Goal: Task Accomplishment & Management: Use online tool/utility

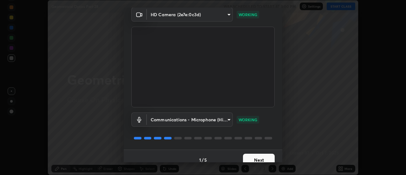
scroll to position [33, 0]
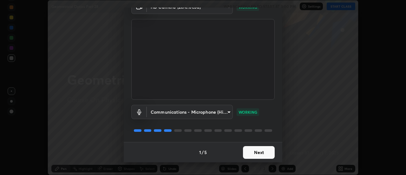
click at [254, 153] on button "Next" at bounding box center [259, 152] width 32 height 13
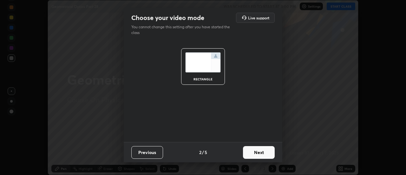
scroll to position [0, 0]
click at [255, 153] on button "Next" at bounding box center [259, 152] width 32 height 13
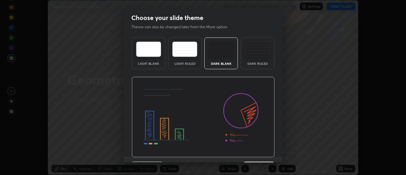
scroll to position [16, 0]
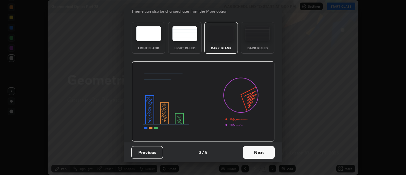
click at [257, 153] on button "Next" at bounding box center [259, 152] width 32 height 13
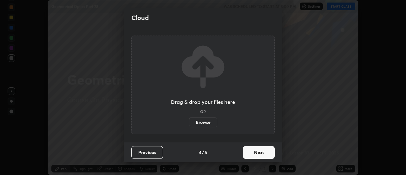
click at [259, 152] on button "Next" at bounding box center [259, 152] width 32 height 13
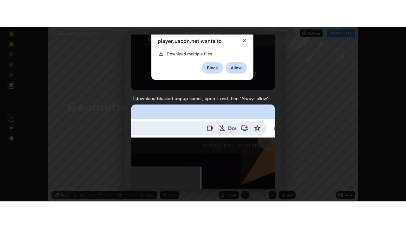
scroll to position [163, 0]
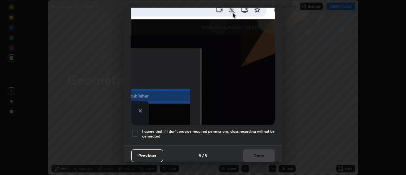
click at [186, 129] on h5 "I agree that if I don't provide required permissions, class recording will not …" at bounding box center [208, 134] width 133 height 10
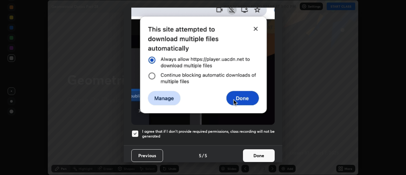
click at [256, 155] on button "Done" at bounding box center [259, 155] width 32 height 13
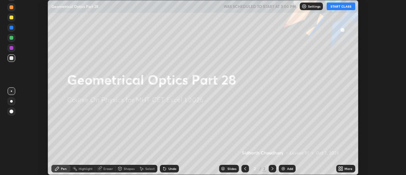
click at [339, 4] on button "START CLASS" at bounding box center [341, 7] width 29 height 8
click at [345, 168] on div "More" at bounding box center [349, 168] width 8 height 3
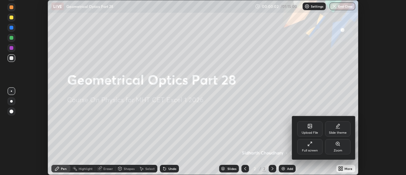
click at [312, 147] on div "Full screen" at bounding box center [309, 146] width 25 height 15
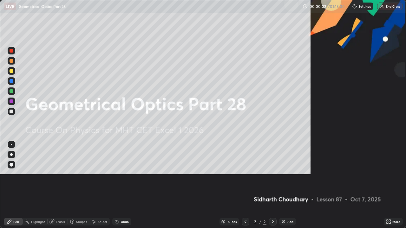
scroll to position [228, 406]
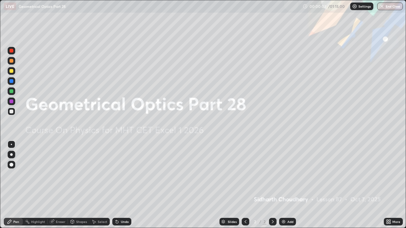
click at [288, 175] on div "Add" at bounding box center [290, 222] width 6 height 3
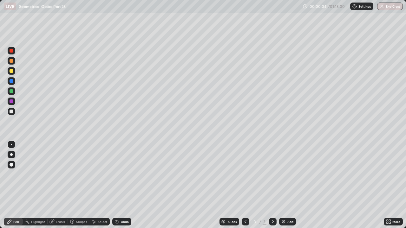
click at [12, 155] on div at bounding box center [11, 155] width 3 height 3
click at [13, 111] on div at bounding box center [12, 112] width 4 height 4
click at [123, 175] on div "Undo" at bounding box center [125, 222] width 8 height 3
click at [121, 175] on div "Undo" at bounding box center [121, 222] width 19 height 8
click at [120, 175] on div "Undo" at bounding box center [121, 222] width 19 height 8
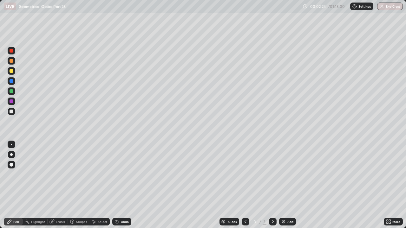
click at [121, 175] on div "Undo" at bounding box center [125, 222] width 8 height 3
click at [286, 175] on div "Add" at bounding box center [287, 222] width 17 height 8
click at [119, 175] on div "Undo" at bounding box center [121, 222] width 19 height 8
click at [126, 175] on div "Undo" at bounding box center [125, 222] width 8 height 3
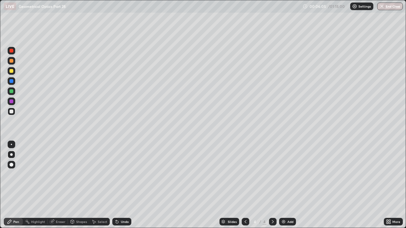
click at [12, 71] on div at bounding box center [12, 71] width 4 height 4
click at [12, 60] on div at bounding box center [12, 61] width 4 height 4
click at [13, 112] on div at bounding box center [12, 112] width 4 height 4
click at [12, 92] on div at bounding box center [12, 91] width 4 height 4
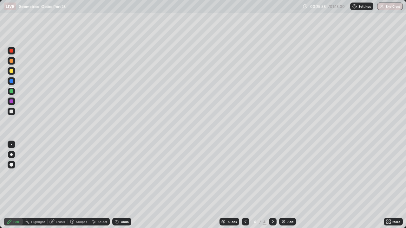
click at [124, 175] on div "Undo" at bounding box center [125, 222] width 8 height 3
click at [16, 48] on div at bounding box center [11, 51] width 10 height 10
click at [11, 111] on div at bounding box center [12, 112] width 4 height 4
click at [246, 175] on icon at bounding box center [245, 222] width 5 height 5
click at [272, 175] on icon at bounding box center [272, 222] width 5 height 5
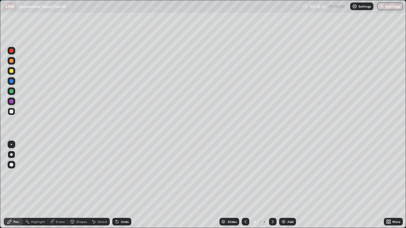
click at [57, 175] on div "Eraser" at bounding box center [61, 222] width 10 height 3
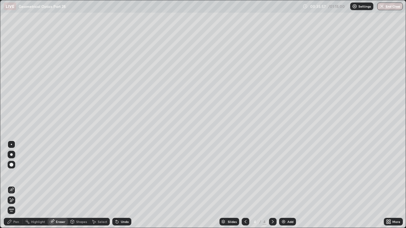
click at [17, 175] on div "Pen" at bounding box center [13, 222] width 19 height 8
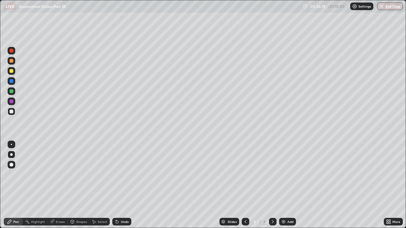
click at [58, 175] on div "Eraser" at bounding box center [58, 222] width 20 height 8
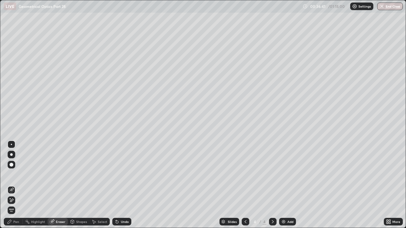
click at [16, 175] on div "Pen" at bounding box center [13, 222] width 19 height 8
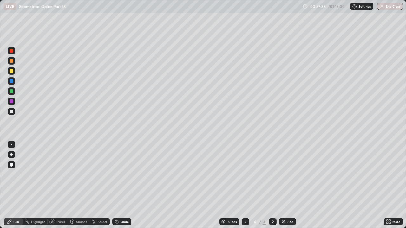
click at [209, 175] on div "Slides 4 / 4 Add" at bounding box center [257, 222] width 253 height 13
click at [246, 175] on icon at bounding box center [245, 222] width 5 height 5
click at [272, 175] on icon at bounding box center [272, 222] width 5 height 5
click at [282, 175] on img at bounding box center [283, 222] width 5 height 5
click at [13, 72] on div at bounding box center [12, 71] width 4 height 4
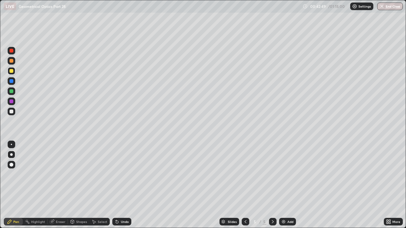
click at [11, 62] on div at bounding box center [12, 61] width 4 height 4
click at [118, 175] on icon at bounding box center [117, 222] width 5 height 5
click at [119, 175] on div "Undo" at bounding box center [121, 222] width 19 height 8
click at [121, 175] on div "Undo" at bounding box center [125, 222] width 8 height 3
click at [122, 175] on div "Undo" at bounding box center [125, 222] width 8 height 3
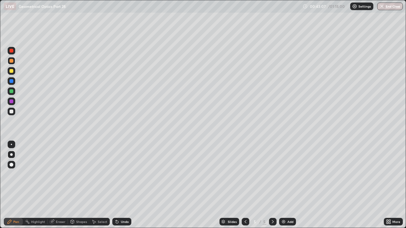
click at [121, 175] on div "Undo" at bounding box center [125, 222] width 8 height 3
click at [12, 80] on div at bounding box center [12, 81] width 4 height 4
click at [11, 61] on div at bounding box center [12, 61] width 4 height 4
click at [12, 91] on div at bounding box center [12, 91] width 4 height 4
click at [245, 175] on icon at bounding box center [245, 222] width 5 height 5
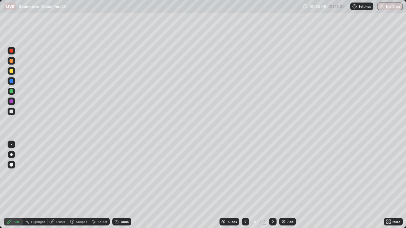
click at [272, 175] on icon at bounding box center [272, 222] width 5 height 5
click at [116, 175] on icon at bounding box center [117, 222] width 3 height 3
click at [119, 175] on div "Undo" at bounding box center [121, 222] width 19 height 8
click at [121, 175] on div "Undo" at bounding box center [125, 222] width 8 height 3
click at [122, 175] on div "Undo" at bounding box center [121, 222] width 19 height 8
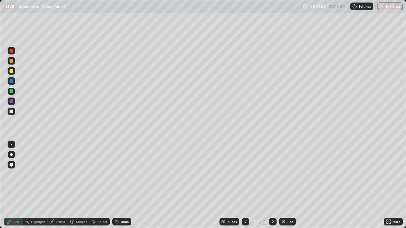
click at [120, 175] on div "Undo" at bounding box center [121, 222] width 19 height 8
click at [247, 175] on div at bounding box center [246, 222] width 8 height 8
click at [248, 175] on div at bounding box center [246, 222] width 8 height 8
click at [273, 175] on icon at bounding box center [272, 222] width 5 height 5
click at [272, 175] on icon at bounding box center [272, 222] width 5 height 5
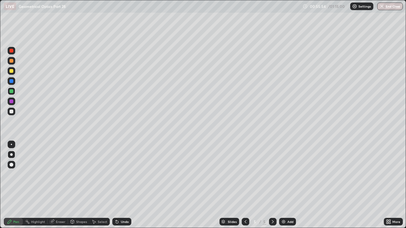
click at [246, 175] on icon at bounding box center [245, 222] width 5 height 5
click at [272, 175] on icon at bounding box center [272, 222] width 5 height 5
click at [248, 175] on div at bounding box center [246, 222] width 8 height 13
click at [272, 175] on icon at bounding box center [272, 222] width 5 height 5
click at [285, 175] on img at bounding box center [283, 222] width 5 height 5
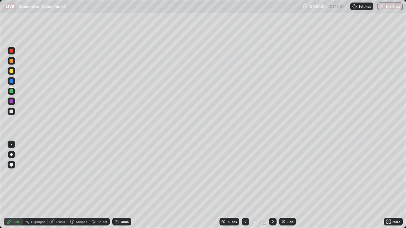
click at [12, 110] on div at bounding box center [12, 112] width 4 height 4
click at [58, 175] on div "Eraser" at bounding box center [61, 222] width 10 height 3
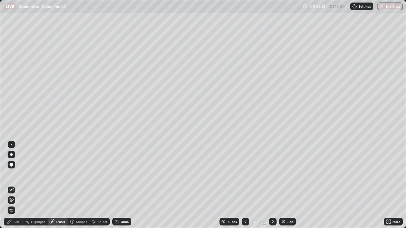
click at [18, 175] on div "Pen" at bounding box center [16, 222] width 6 height 3
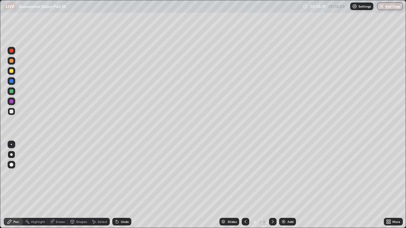
click at [11, 71] on div at bounding box center [12, 71] width 4 height 4
click at [123, 175] on div "Undo" at bounding box center [125, 222] width 8 height 3
click at [60, 175] on div "Eraser" at bounding box center [61, 222] width 10 height 3
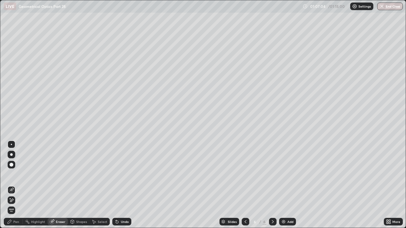
click at [13, 167] on div at bounding box center [12, 165] width 8 height 8
click at [15, 175] on div "Pen" at bounding box center [13, 222] width 19 height 8
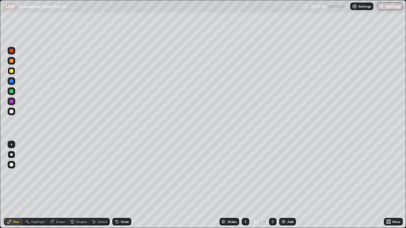
click at [8, 154] on div at bounding box center [12, 155] width 8 height 8
click at [57, 175] on div "Eraser" at bounding box center [61, 222] width 10 height 3
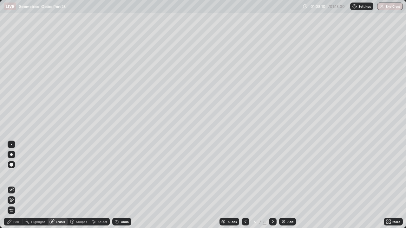
click at [16, 175] on div "Pen" at bounding box center [16, 222] width 6 height 3
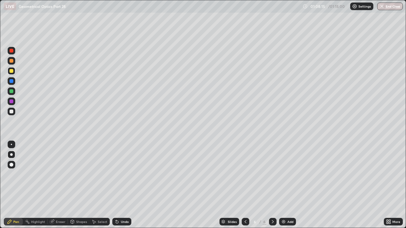
click at [62, 175] on div "Eraser" at bounding box center [61, 222] width 10 height 3
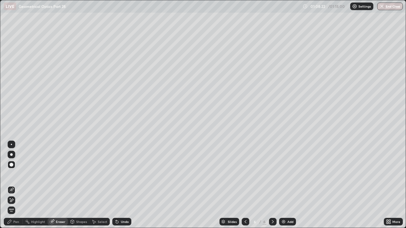
click at [17, 175] on div "Pen" at bounding box center [16, 222] width 6 height 3
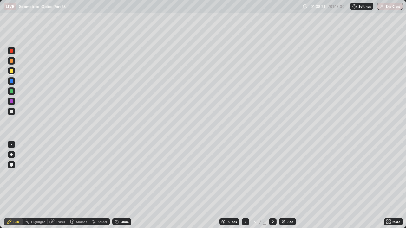
click at [12, 82] on div at bounding box center [12, 81] width 4 height 4
click at [11, 80] on div at bounding box center [12, 81] width 4 height 4
click at [11, 72] on div at bounding box center [12, 71] width 4 height 4
click at [11, 71] on div at bounding box center [12, 71] width 4 height 4
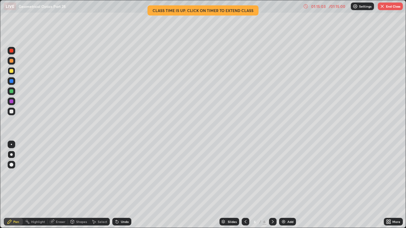
click at [284, 175] on img at bounding box center [283, 222] width 5 height 5
click at [10, 112] on div at bounding box center [12, 112] width 4 height 4
click at [11, 91] on div at bounding box center [12, 91] width 4 height 4
click at [13, 71] on div at bounding box center [12, 71] width 4 height 4
click at [56, 175] on div "Eraser" at bounding box center [61, 222] width 10 height 3
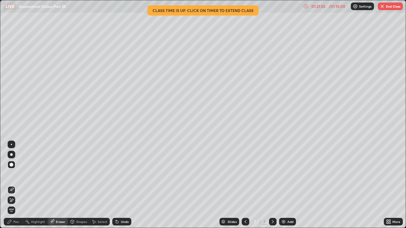
click at [16, 175] on div "Pen" at bounding box center [16, 222] width 6 height 3
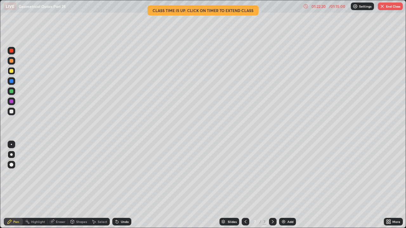
click at [245, 175] on div at bounding box center [246, 222] width 8 height 8
click at [269, 175] on div at bounding box center [273, 222] width 8 height 8
click at [394, 8] on button "End Class" at bounding box center [390, 7] width 25 height 8
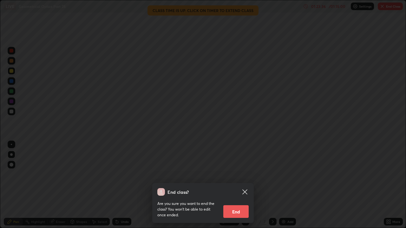
click at [240, 175] on button "End" at bounding box center [235, 212] width 25 height 13
